Goal: Communication & Community: Answer question/provide support

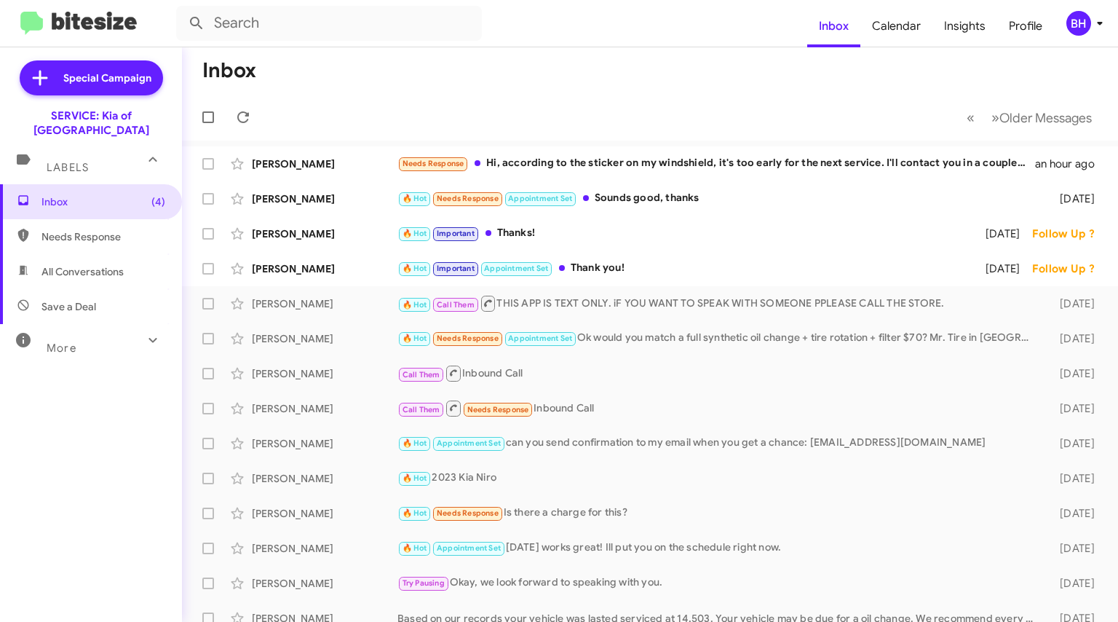
click at [724, 178] on span "[PERSON_NAME] Needs Response Hi, according to the sticker on my windshield, it'…" at bounding box center [650, 163] width 936 height 35
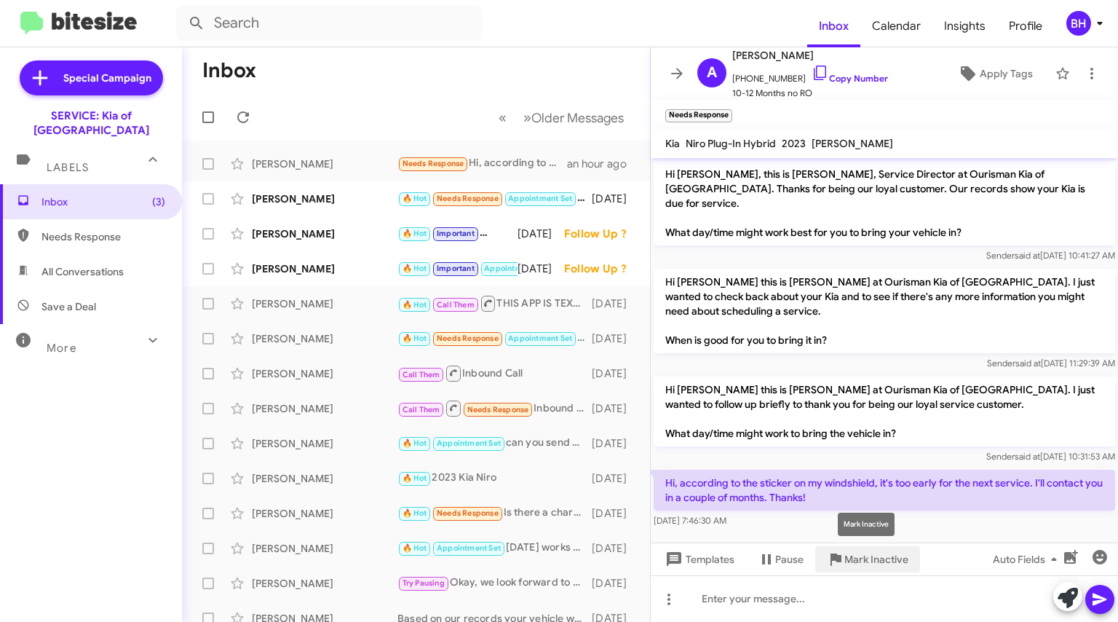
click at [858, 561] on span "Mark Inactive" at bounding box center [876, 559] width 64 height 26
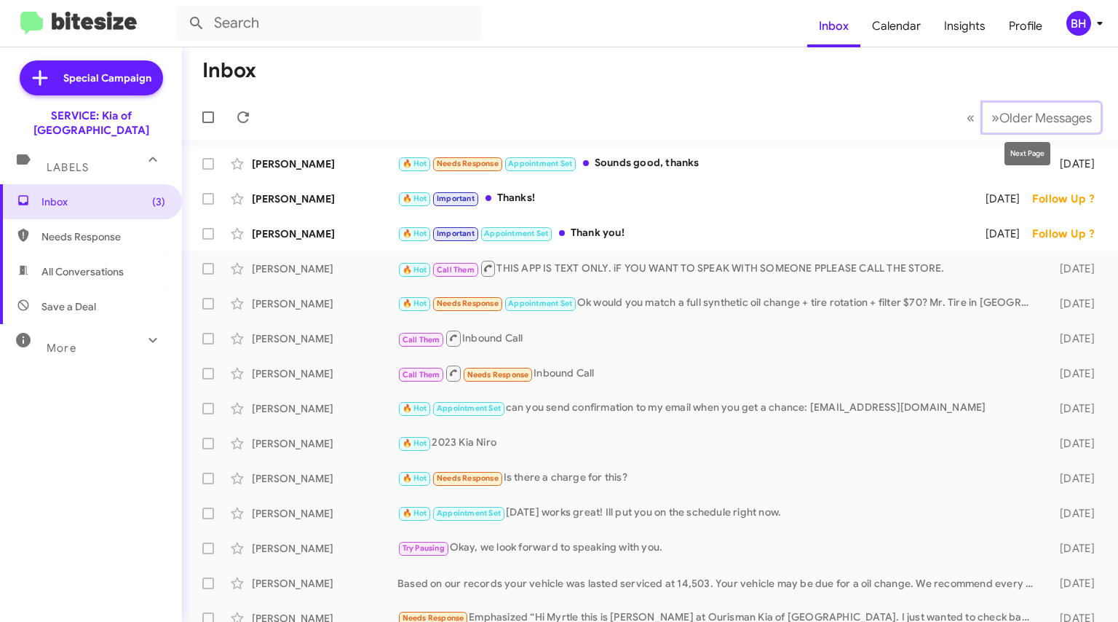
click at [992, 119] on span "»" at bounding box center [996, 117] width 8 height 18
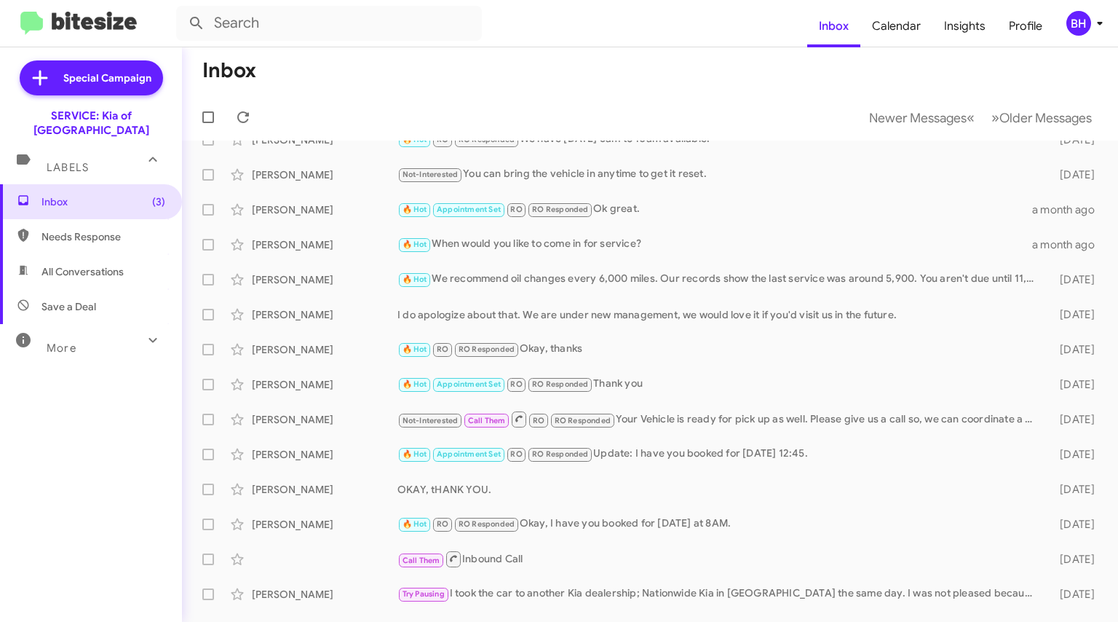
scroll to position [146, 0]
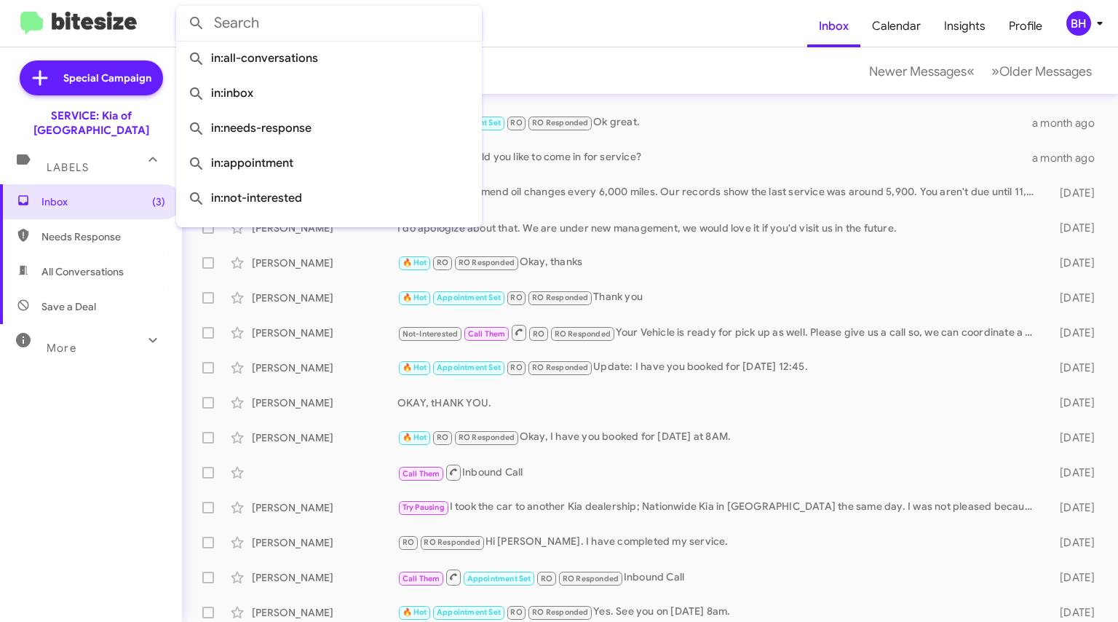
click at [230, 23] on input "text" at bounding box center [329, 23] width 306 height 35
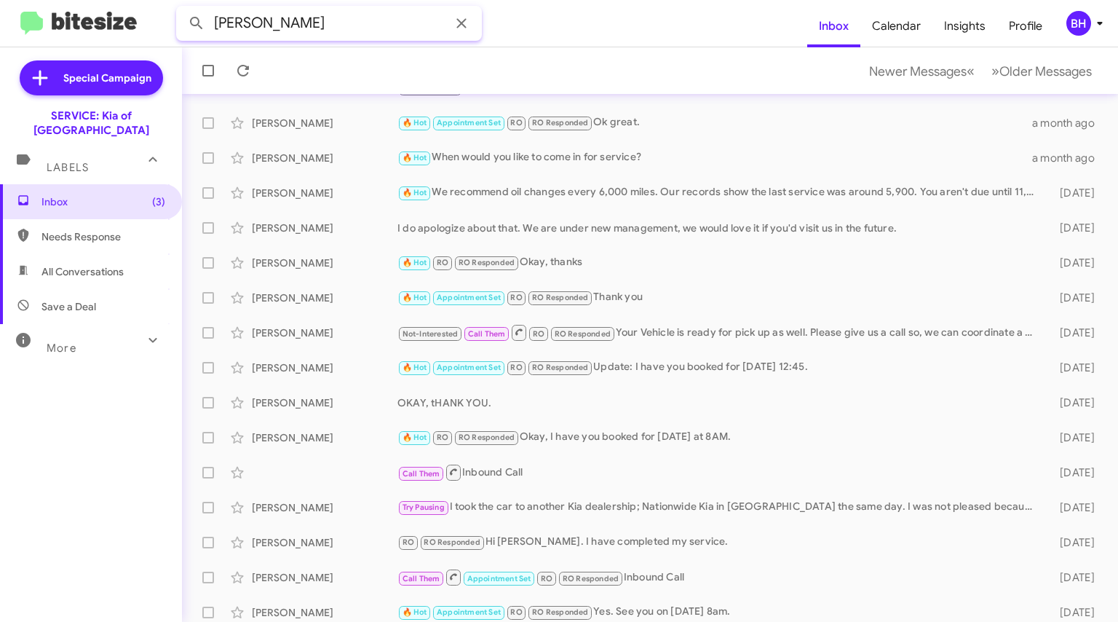
type input "[PERSON_NAME]"
click at [182, 9] on button at bounding box center [196, 23] width 29 height 29
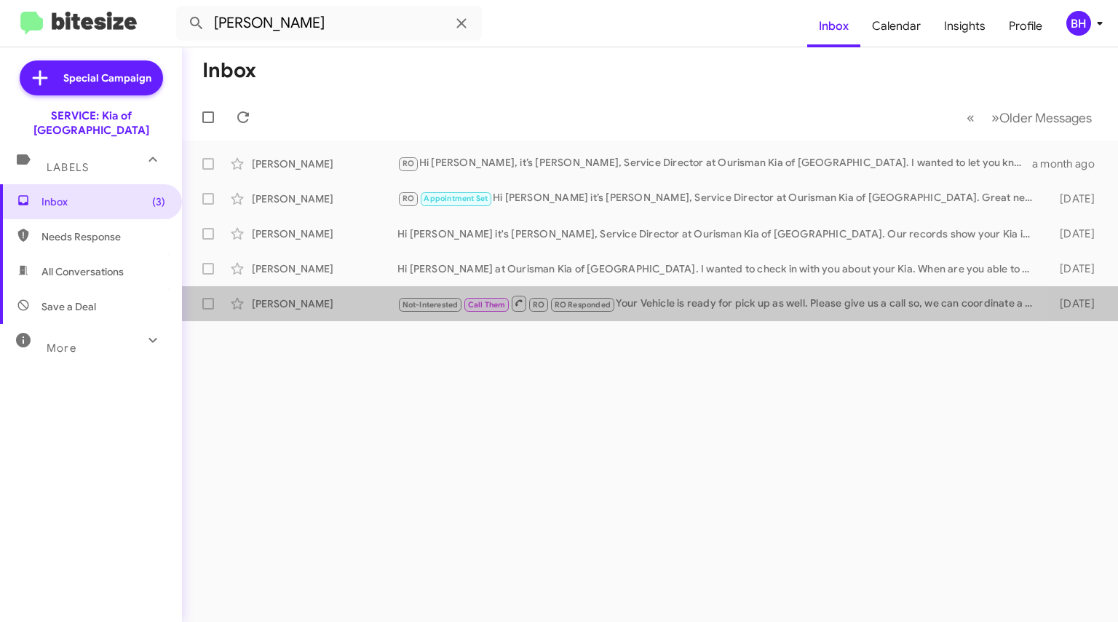
click at [343, 292] on div "[PERSON_NAME] Not-Interested Call Them RO RO Responded Your Vehicle is ready fo…" at bounding box center [650, 303] width 913 height 29
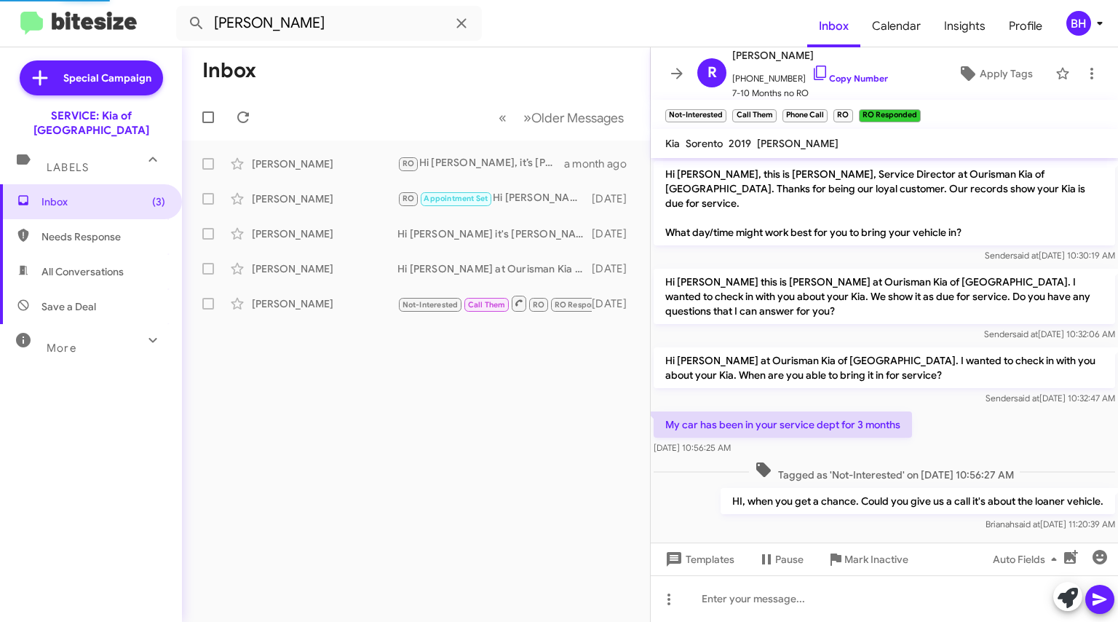
scroll to position [230, 0]
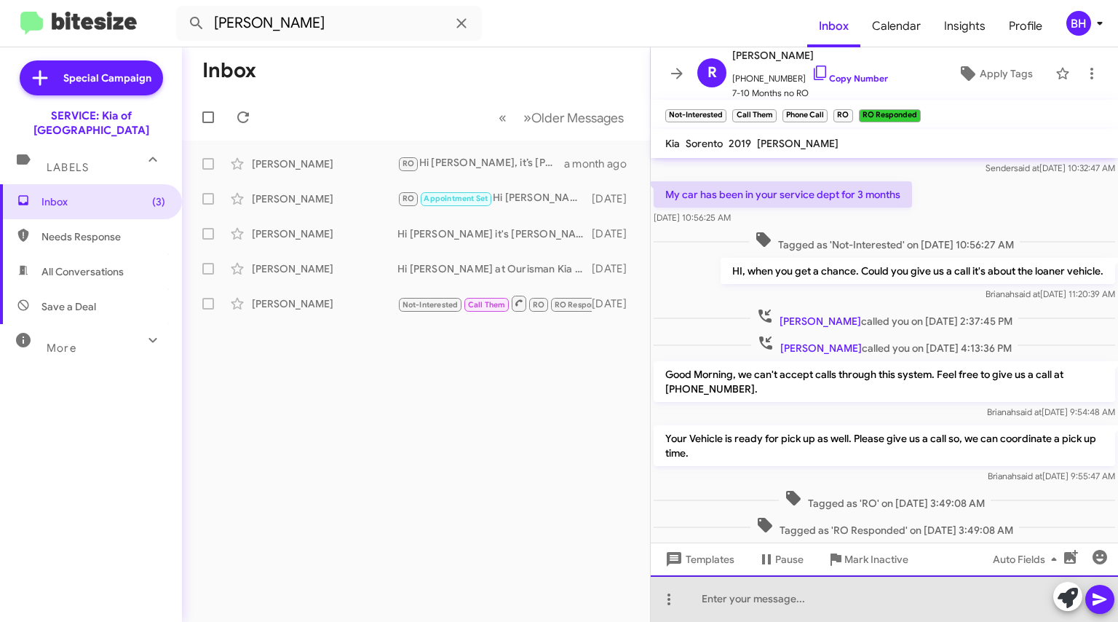
click at [821, 609] on div at bounding box center [884, 598] width 467 height 47
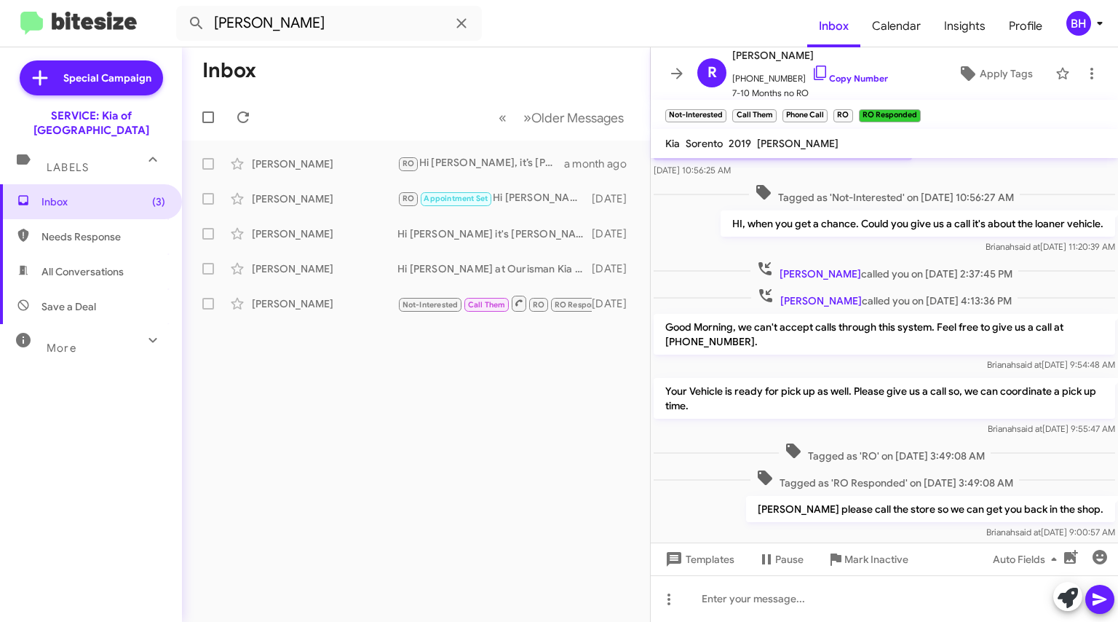
scroll to position [312, 0]
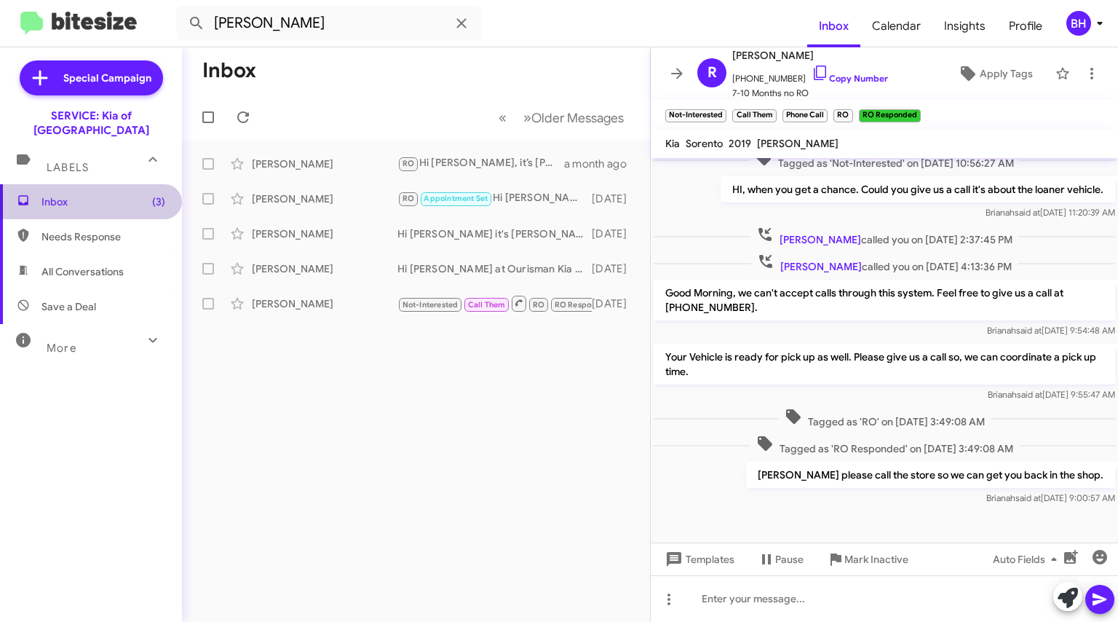
click at [113, 194] on span "Inbox (3)" at bounding box center [103, 201] width 124 height 15
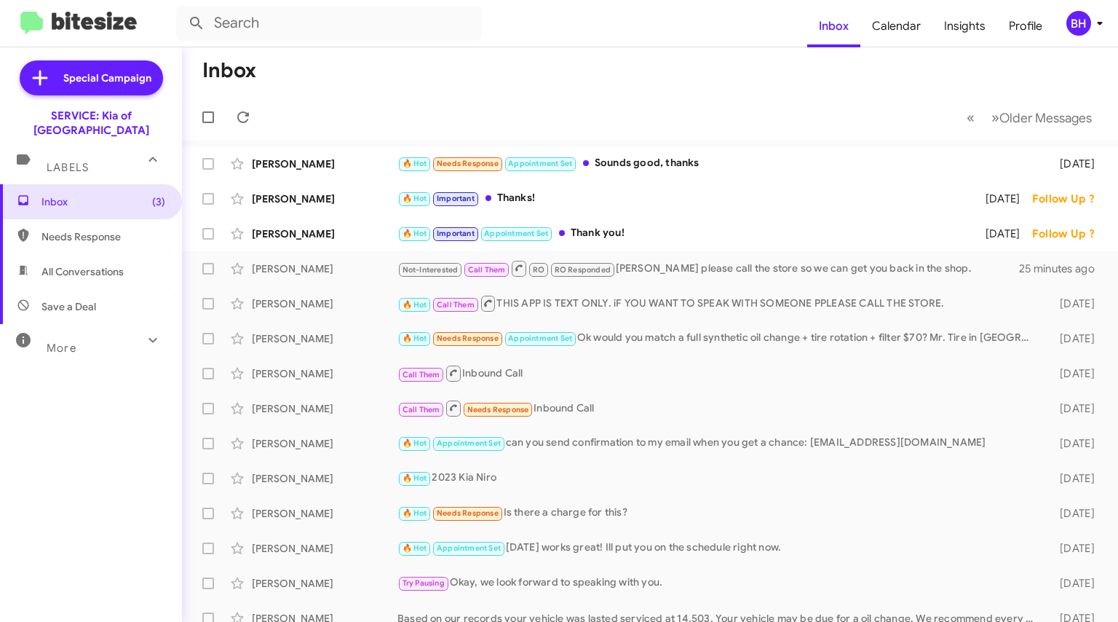
click at [323, 170] on div "[PERSON_NAME]" at bounding box center [325, 164] width 146 height 15
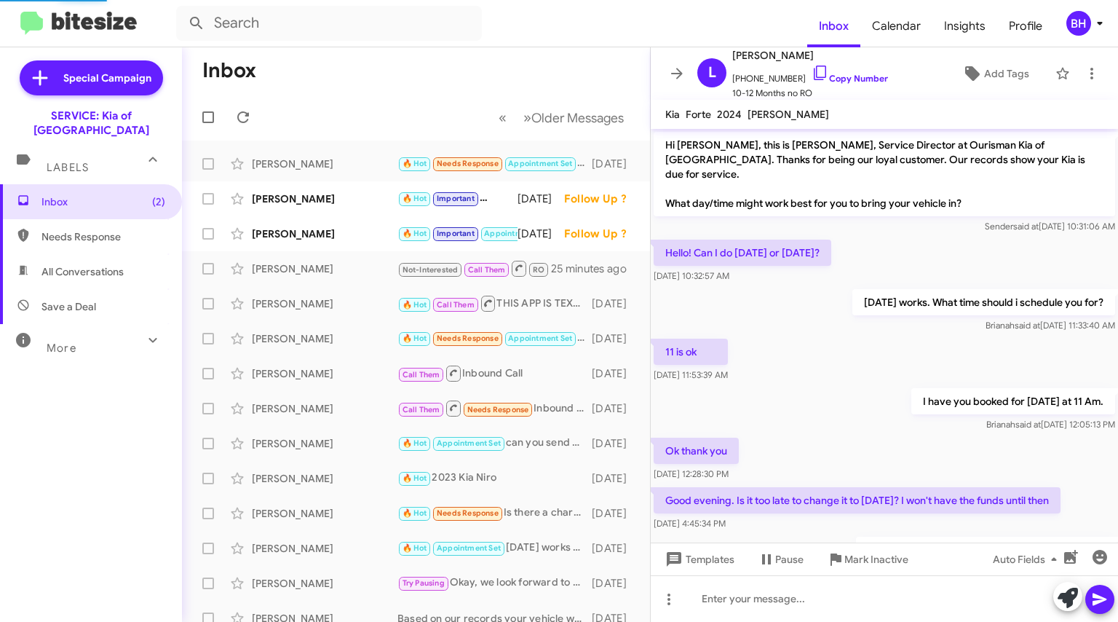
scroll to position [140, 0]
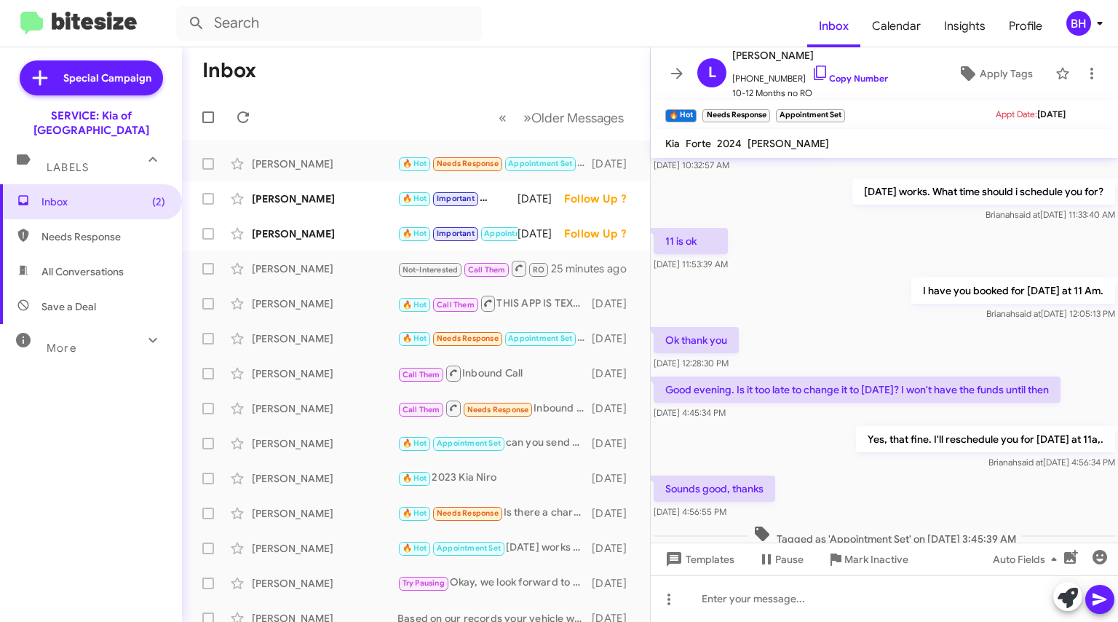
click at [319, 210] on div "[PERSON_NAME] 🔥 Hot Important Thanks! [DATE] Follow Up ?" at bounding box center [416, 198] width 445 height 29
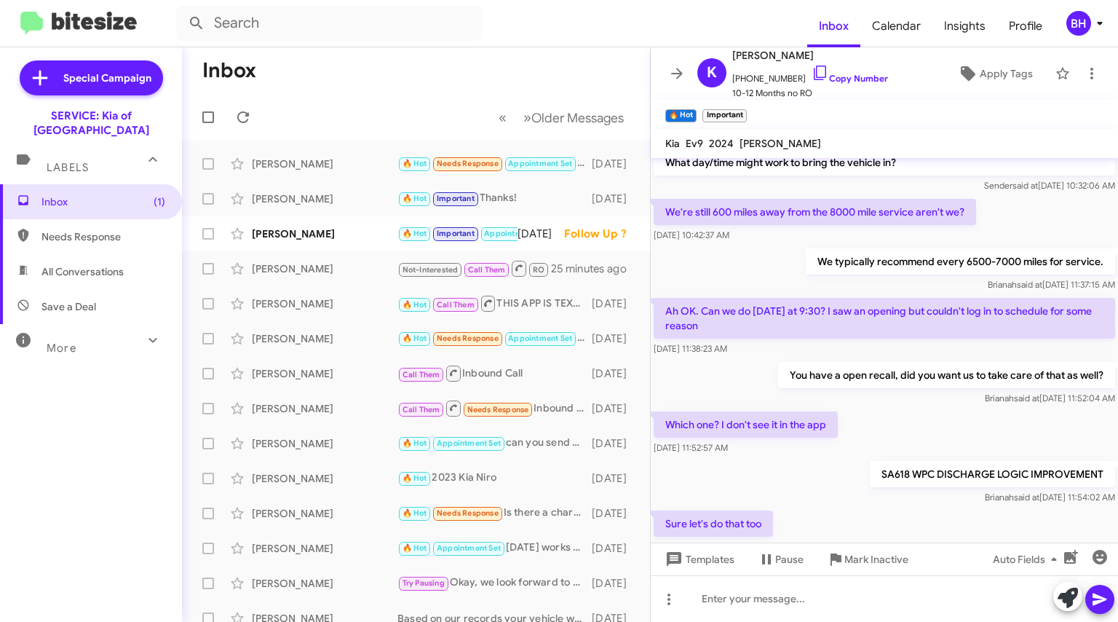
scroll to position [302, 0]
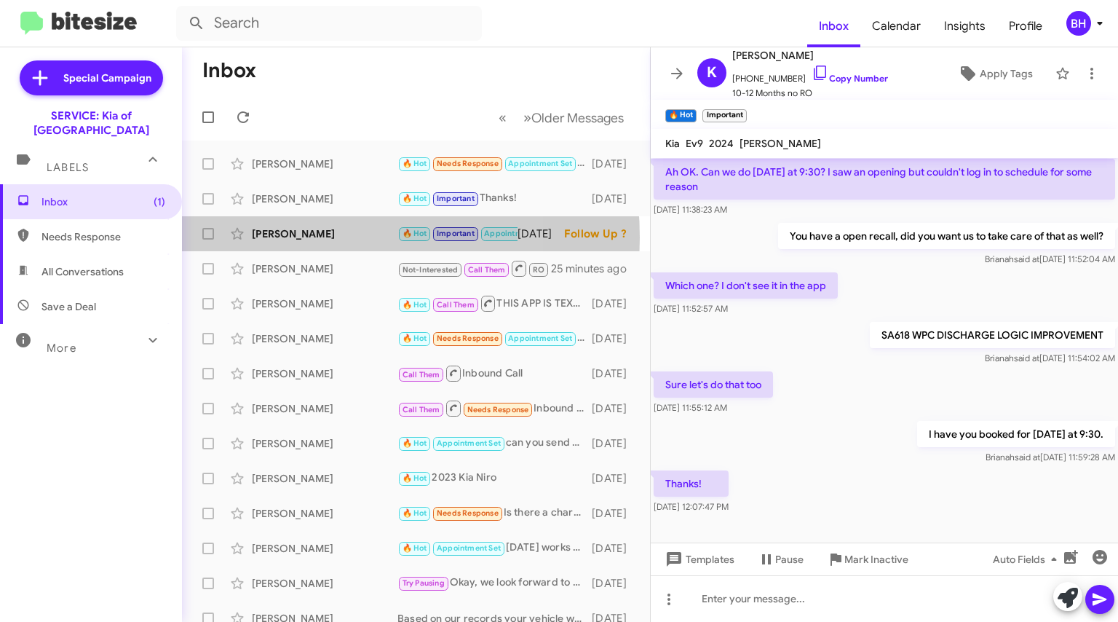
click at [314, 237] on div "[PERSON_NAME]" at bounding box center [325, 233] width 146 height 15
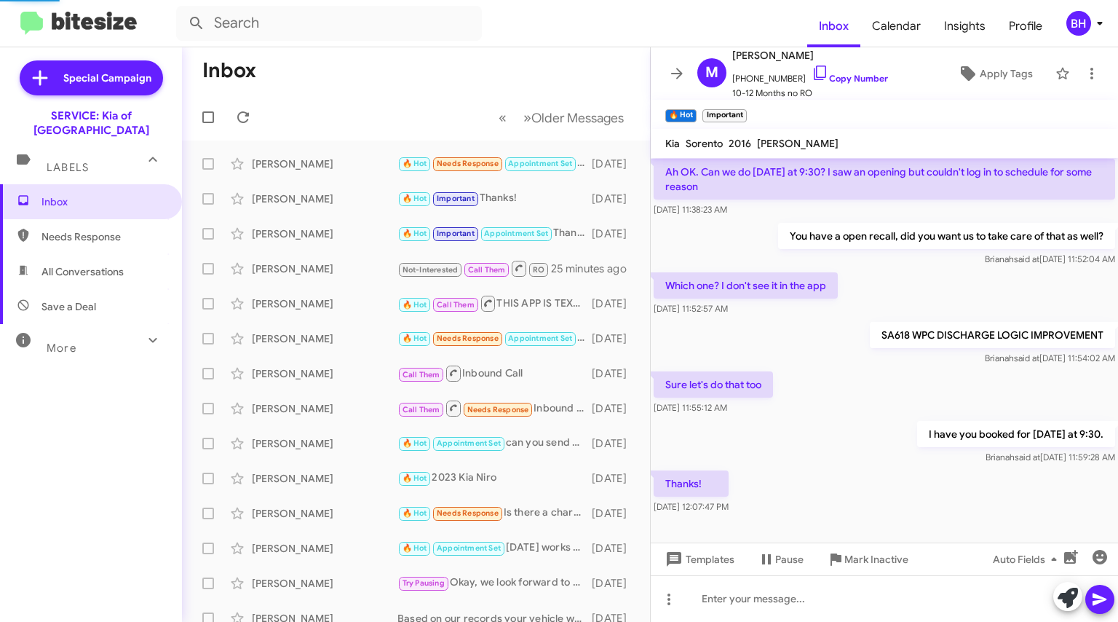
scroll to position [1107, 0]
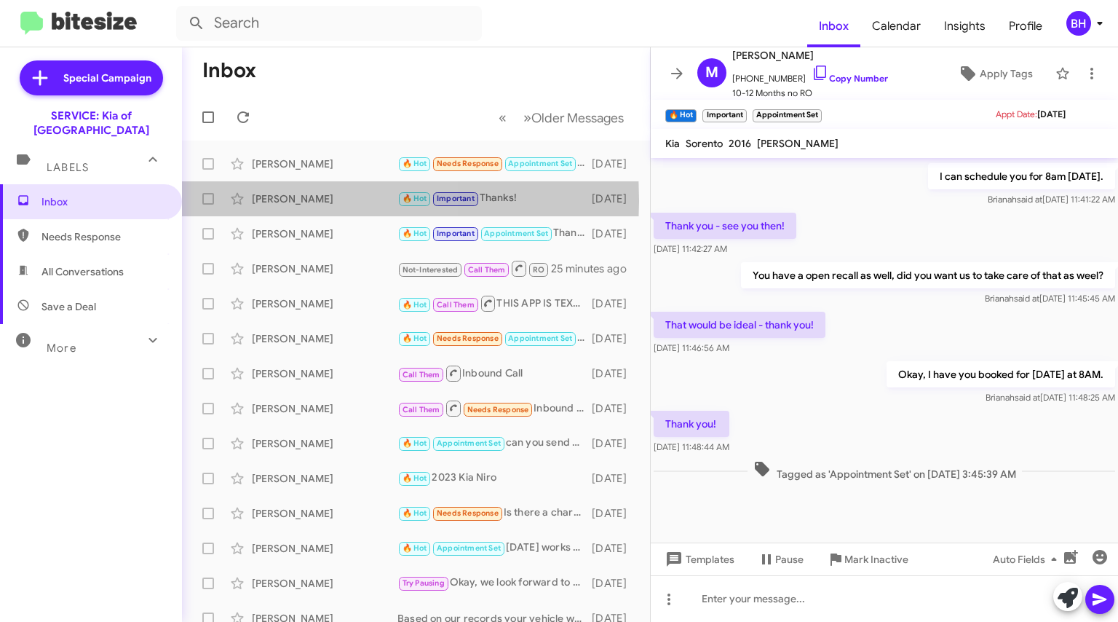
click at [271, 200] on div "[PERSON_NAME]" at bounding box center [325, 198] width 146 height 15
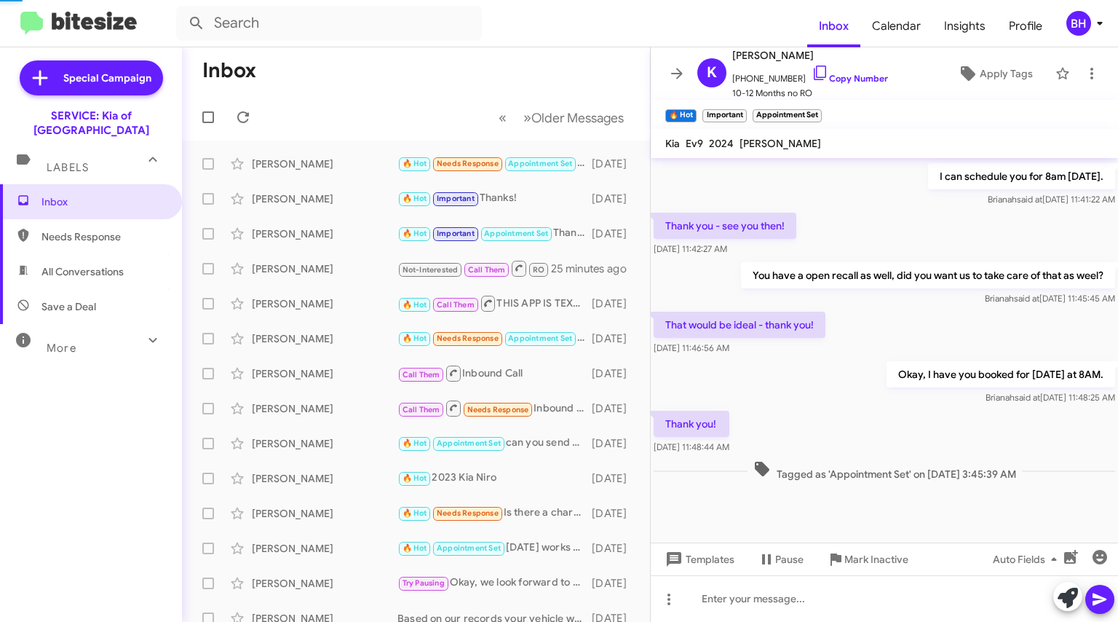
scroll to position [302, 0]
